Goal: Use online tool/utility: Utilize a website feature to perform a specific function

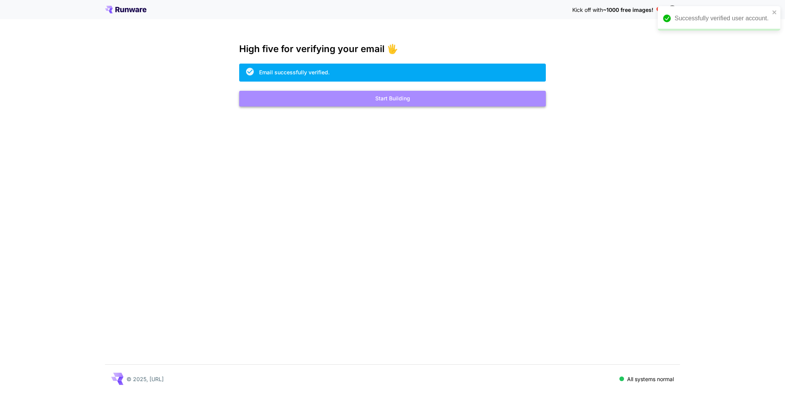
click at [387, 96] on button "Start Building" at bounding box center [392, 99] width 307 height 16
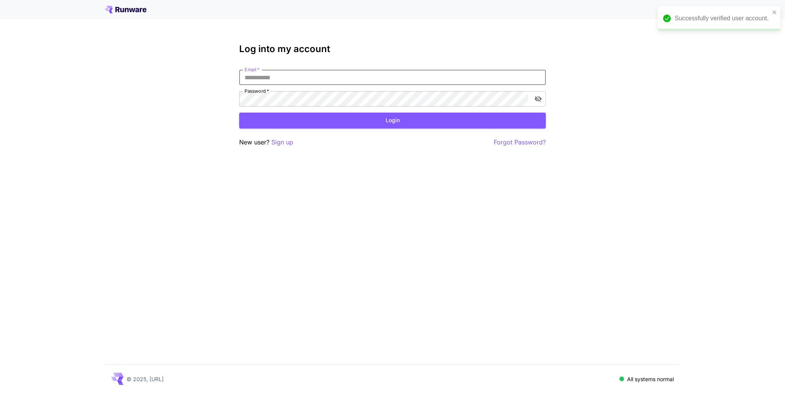
click at [370, 80] on input "Email   *" at bounding box center [392, 77] width 307 height 15
click at [300, 84] on input "Email   *" at bounding box center [392, 77] width 307 height 15
click at [297, 80] on input "Email   *" at bounding box center [392, 77] width 307 height 15
type input "**********"
click button "Login" at bounding box center [392, 121] width 307 height 16
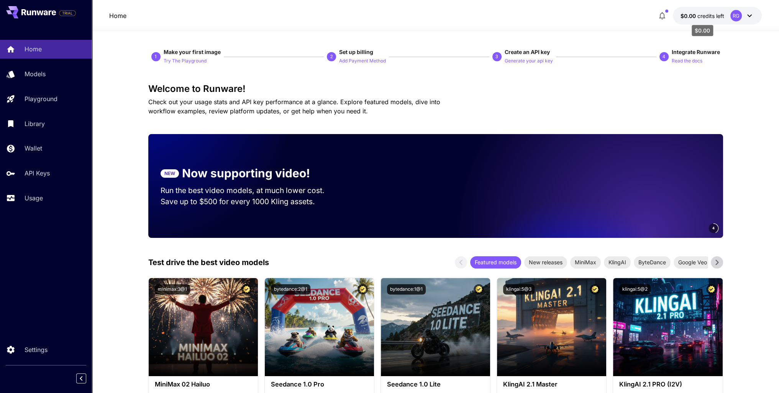
click at [707, 17] on span "credits left" at bounding box center [710, 16] width 27 height 7
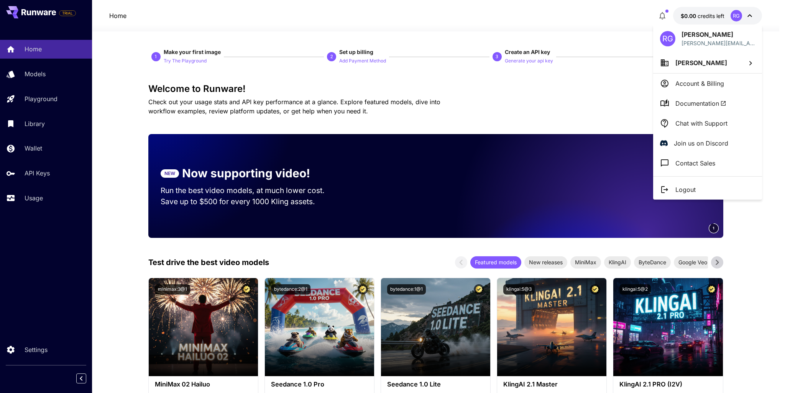
click at [530, 38] on div at bounding box center [392, 196] width 785 height 393
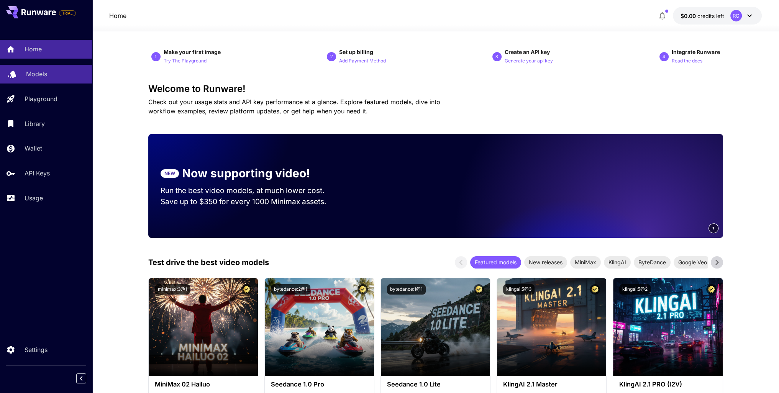
click at [31, 74] on p "Models" at bounding box center [36, 73] width 21 height 9
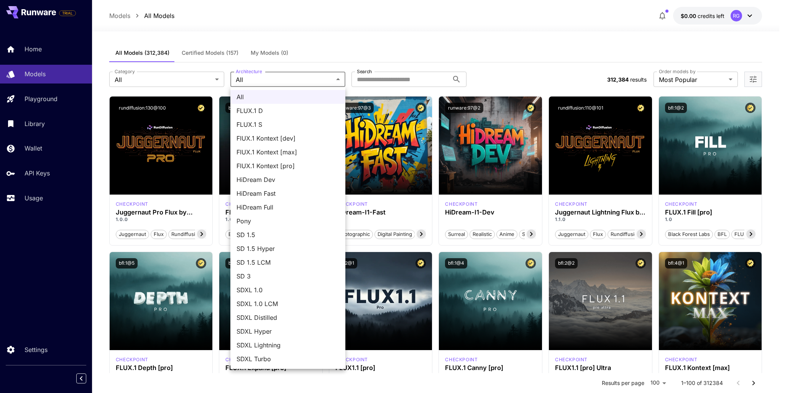
click at [199, 79] on div at bounding box center [392, 196] width 785 height 393
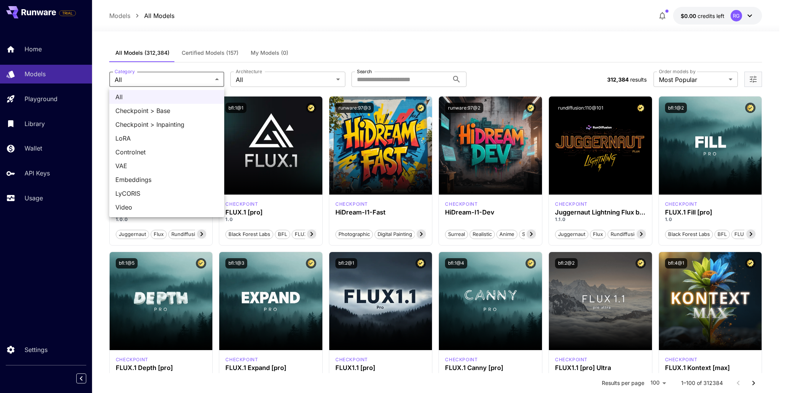
click at [268, 81] on div at bounding box center [392, 196] width 785 height 393
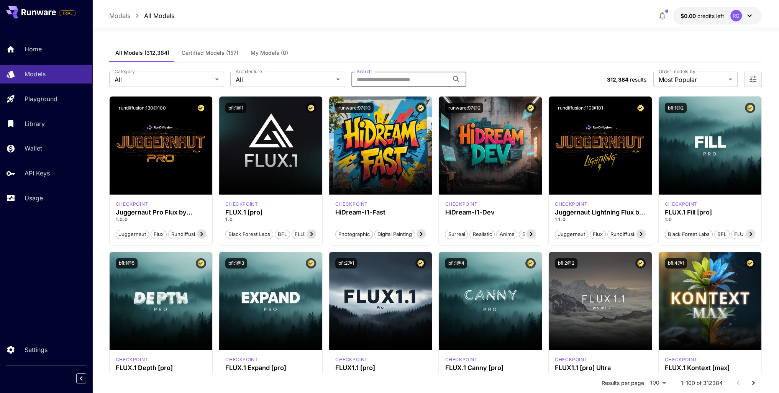
click at [366, 77] on input "Search" at bounding box center [399, 79] width 97 height 15
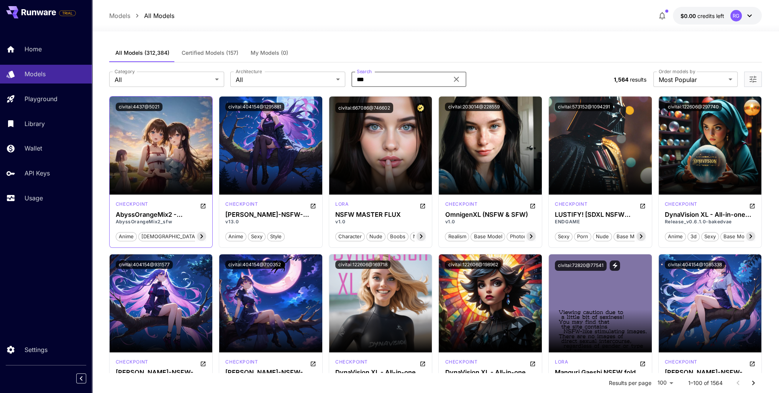
type input "***"
click at [162, 213] on h3 "AbyssOrangeMix2 - SFW/Soft NSFW" at bounding box center [161, 214] width 91 height 7
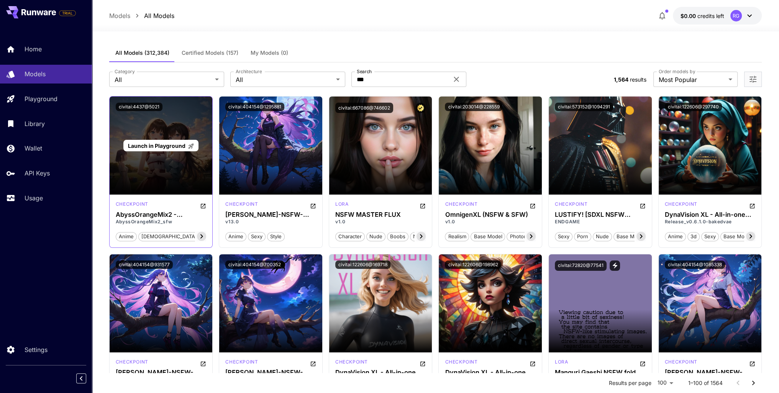
click at [168, 163] on div "Launch in Playground" at bounding box center [161, 146] width 103 height 98
click at [184, 163] on div "Launch in Playground" at bounding box center [161, 146] width 103 height 98
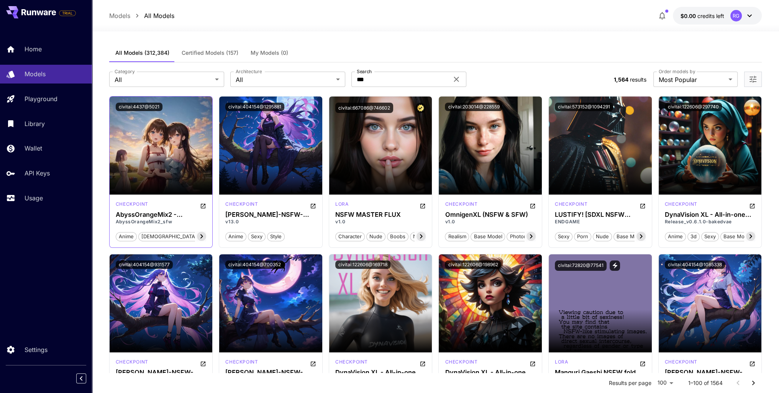
click at [200, 234] on icon at bounding box center [201, 236] width 9 height 9
click at [160, 115] on div "civitai:4437@5021" at bounding box center [161, 107] width 103 height 21
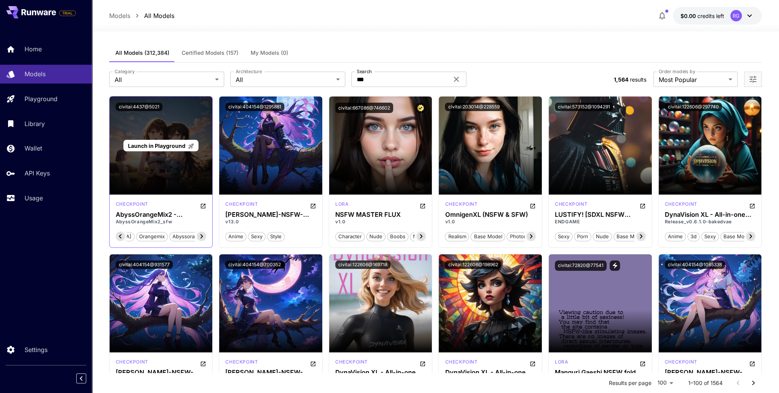
click at [171, 125] on div "Launch in Playground" at bounding box center [161, 146] width 103 height 98
click at [172, 144] on span "Launch in Playground" at bounding box center [156, 146] width 57 height 7
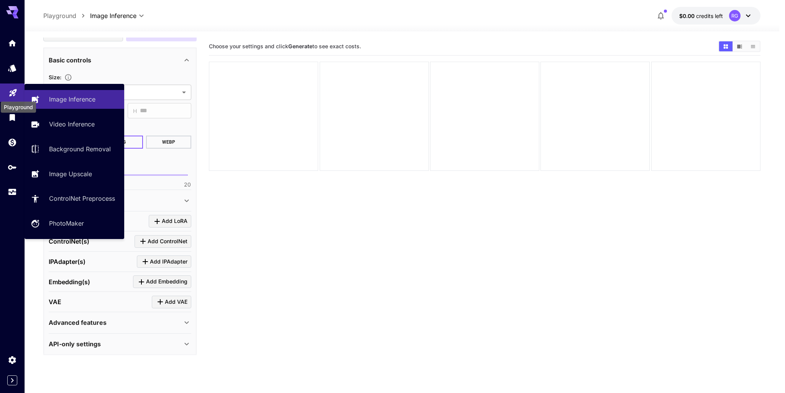
click at [15, 91] on icon "Playground" at bounding box center [12, 90] width 7 height 7
click at [72, 125] on p "Video Inference" at bounding box center [74, 124] width 46 height 9
type input "**********"
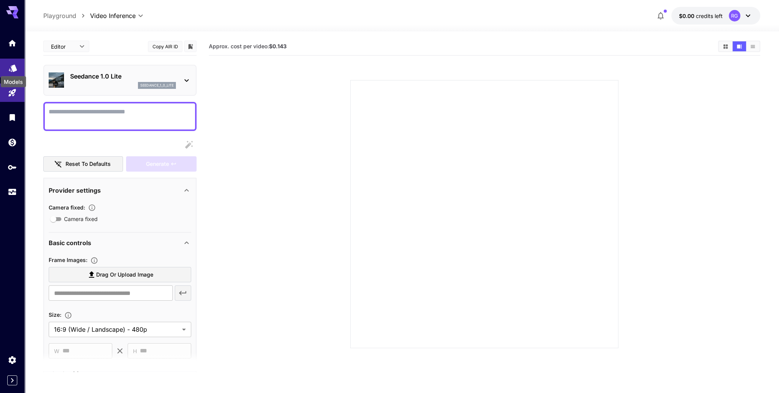
click at [12, 66] on icon "Models" at bounding box center [13, 65] width 8 height 7
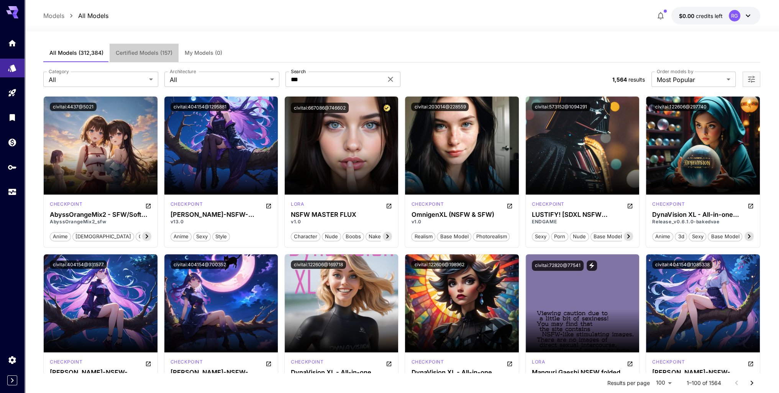
click at [143, 52] on span "Certified Models (157)" at bounding box center [144, 52] width 57 height 7
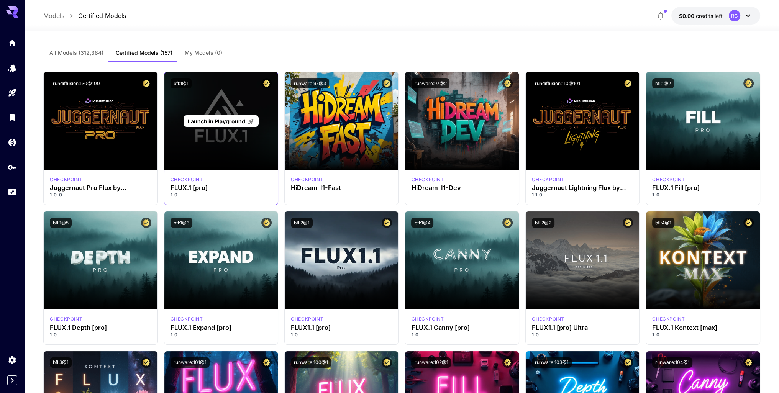
click at [236, 134] on div "Launch in Playground" at bounding box center [220, 121] width 113 height 98
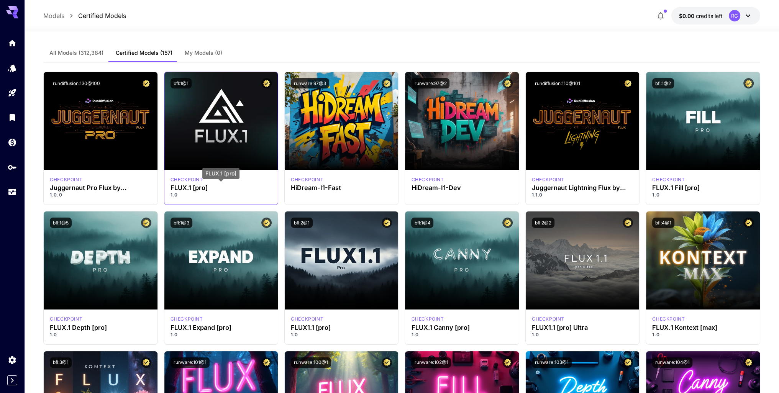
click at [183, 189] on h3 "FLUX.1 [pro]" at bounding box center [220, 187] width 101 height 7
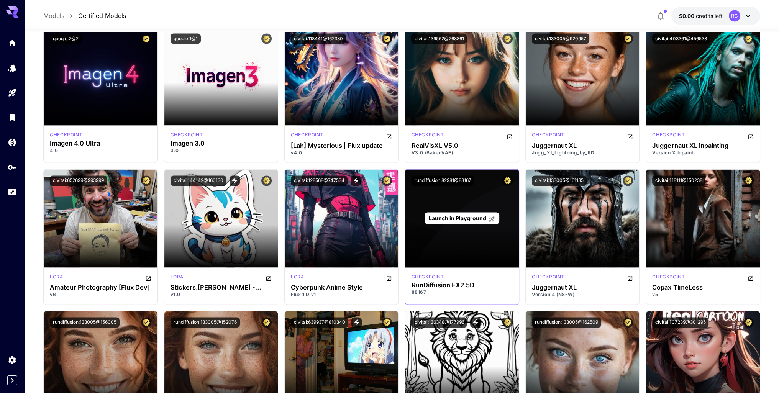
scroll to position [1724, 0]
